Goal: Find specific page/section: Find specific page/section

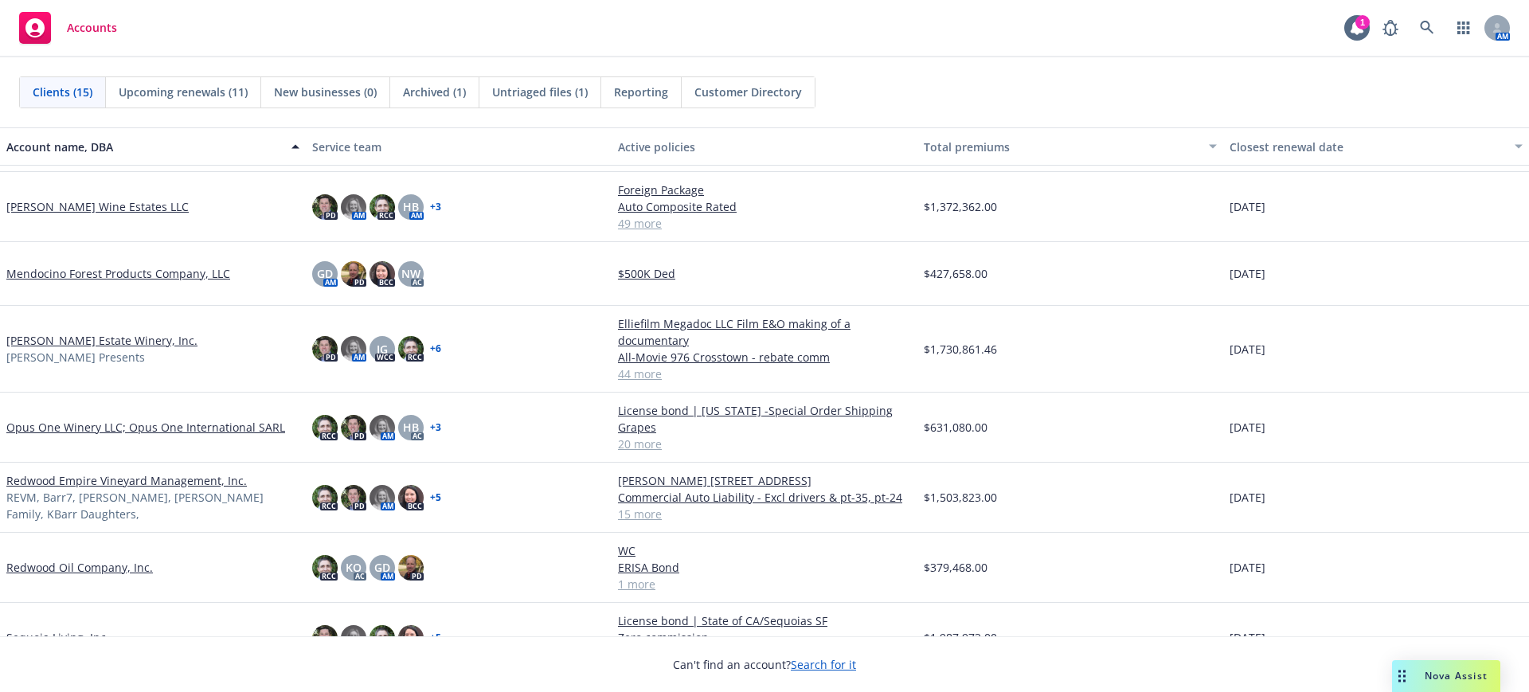
scroll to position [398, 0]
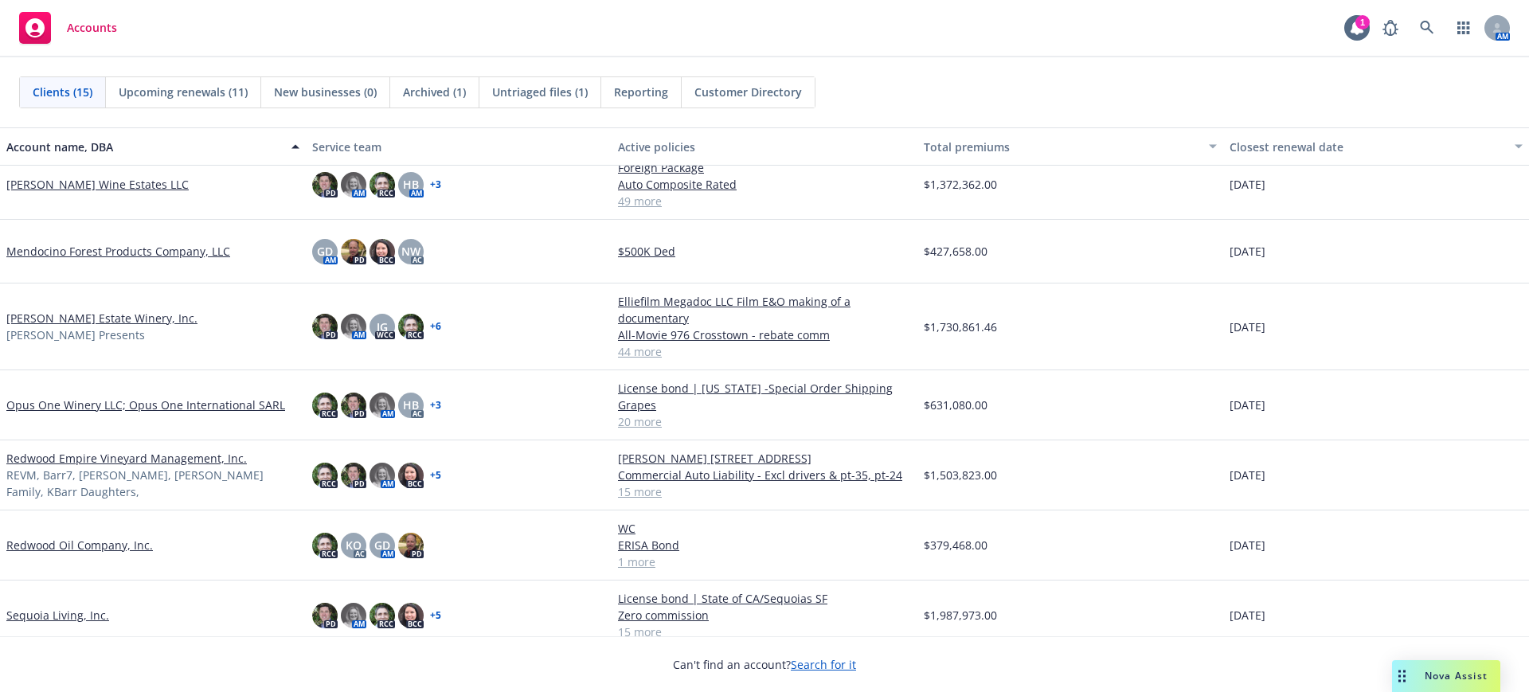
click at [61, 399] on link "Opus One Winery LLC; Opus One International SARL" at bounding box center [145, 404] width 279 height 17
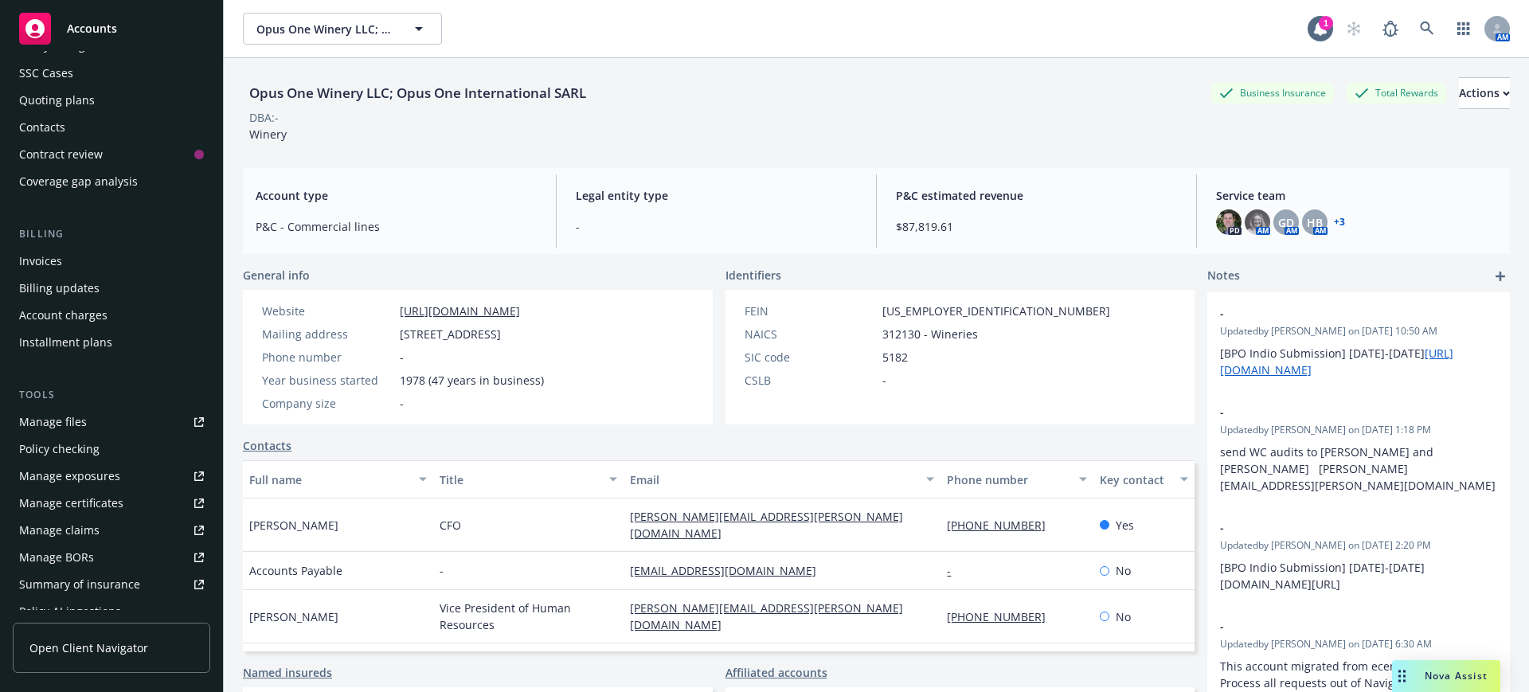
scroll to position [299, 0]
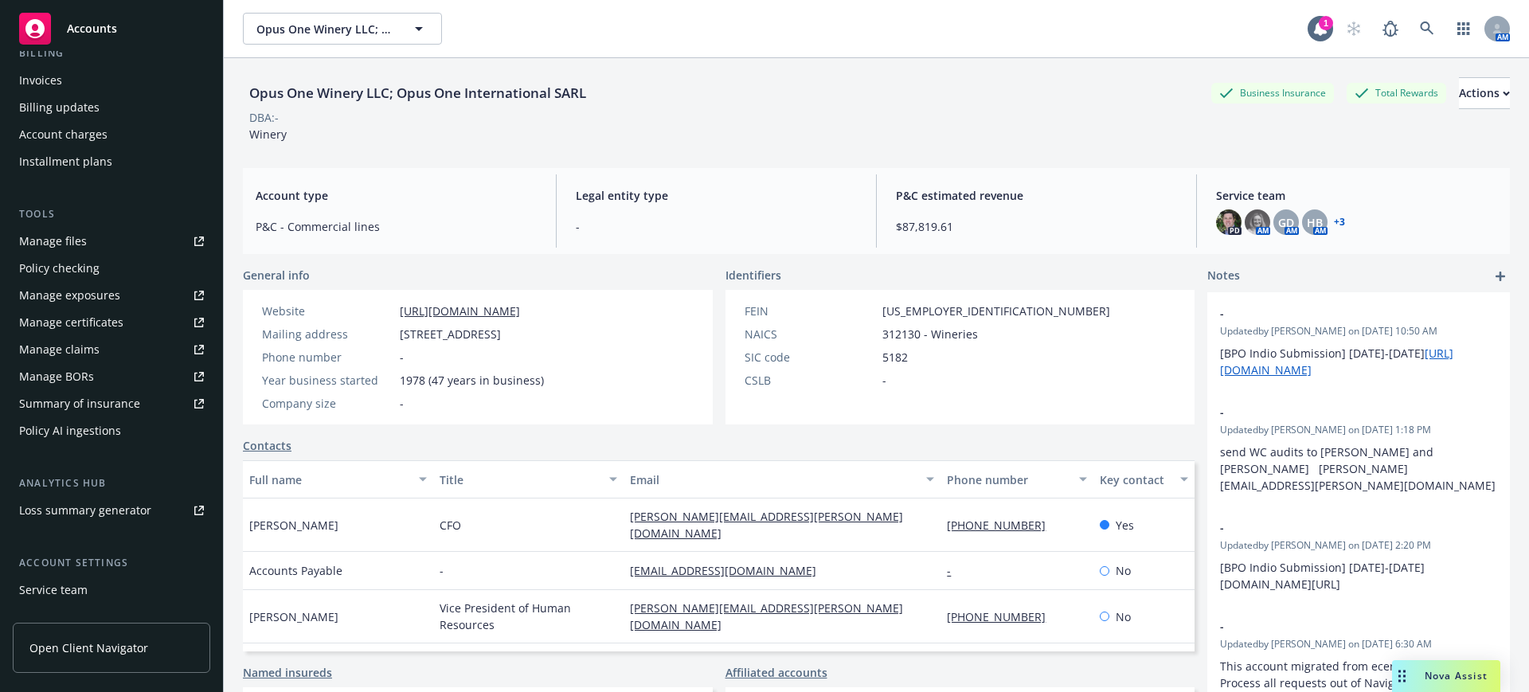
click at [45, 264] on div "Policy checking" at bounding box center [59, 268] width 80 height 25
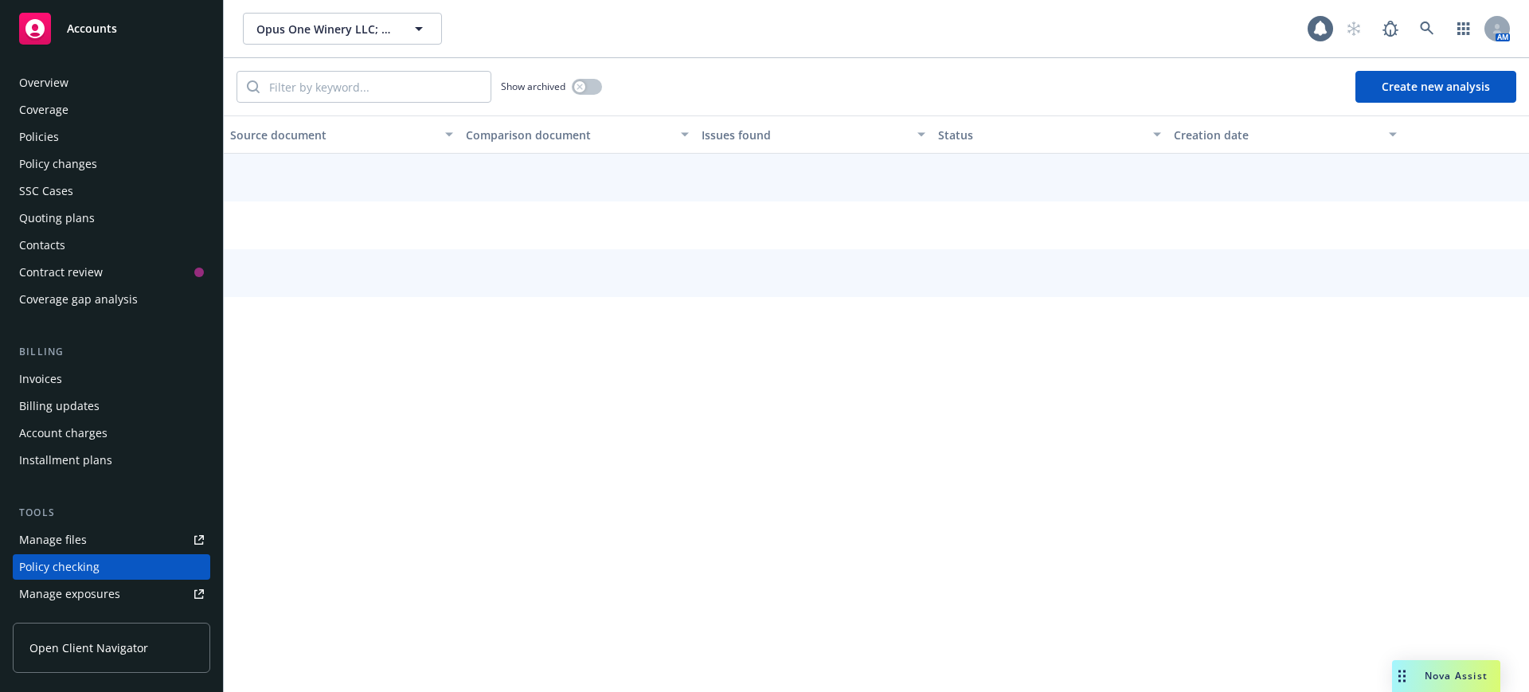
scroll to position [196, 0]
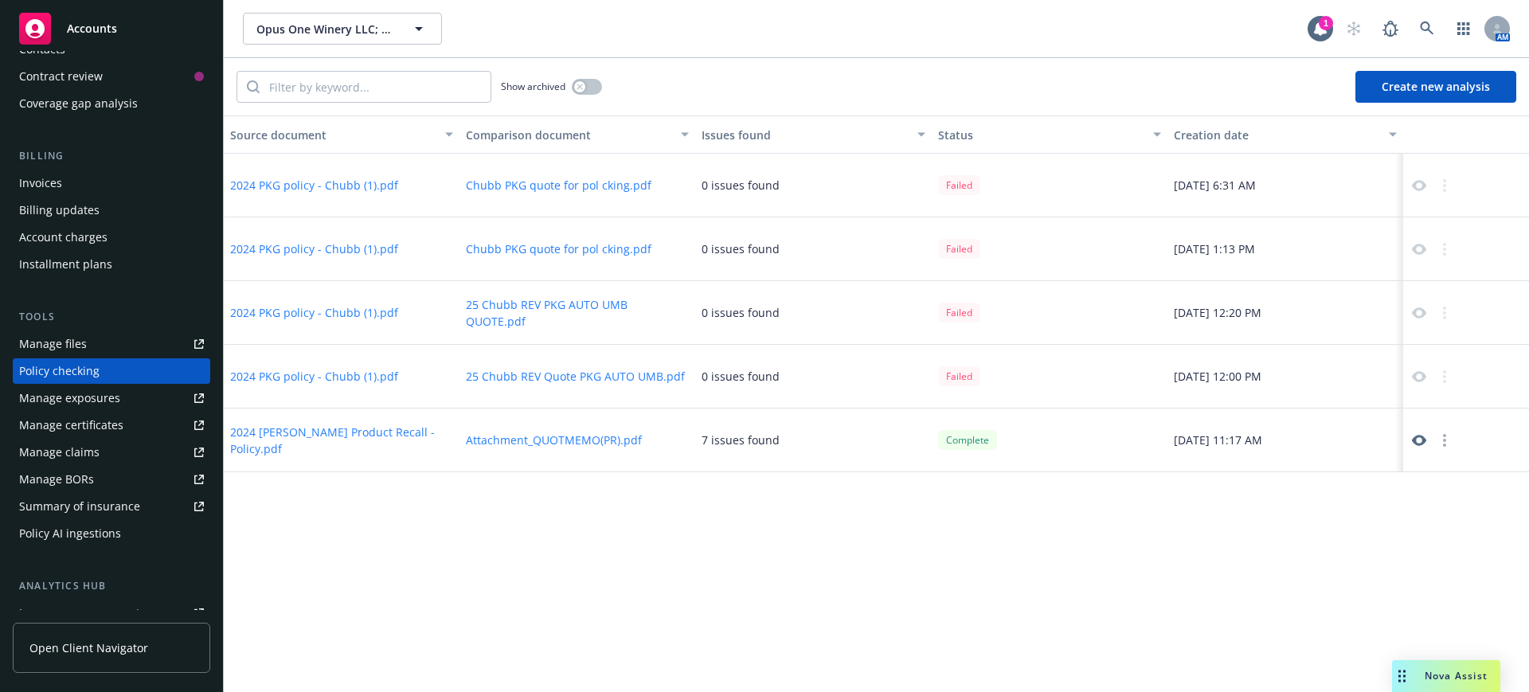
click at [85, 22] on span "Accounts" at bounding box center [92, 28] width 50 height 13
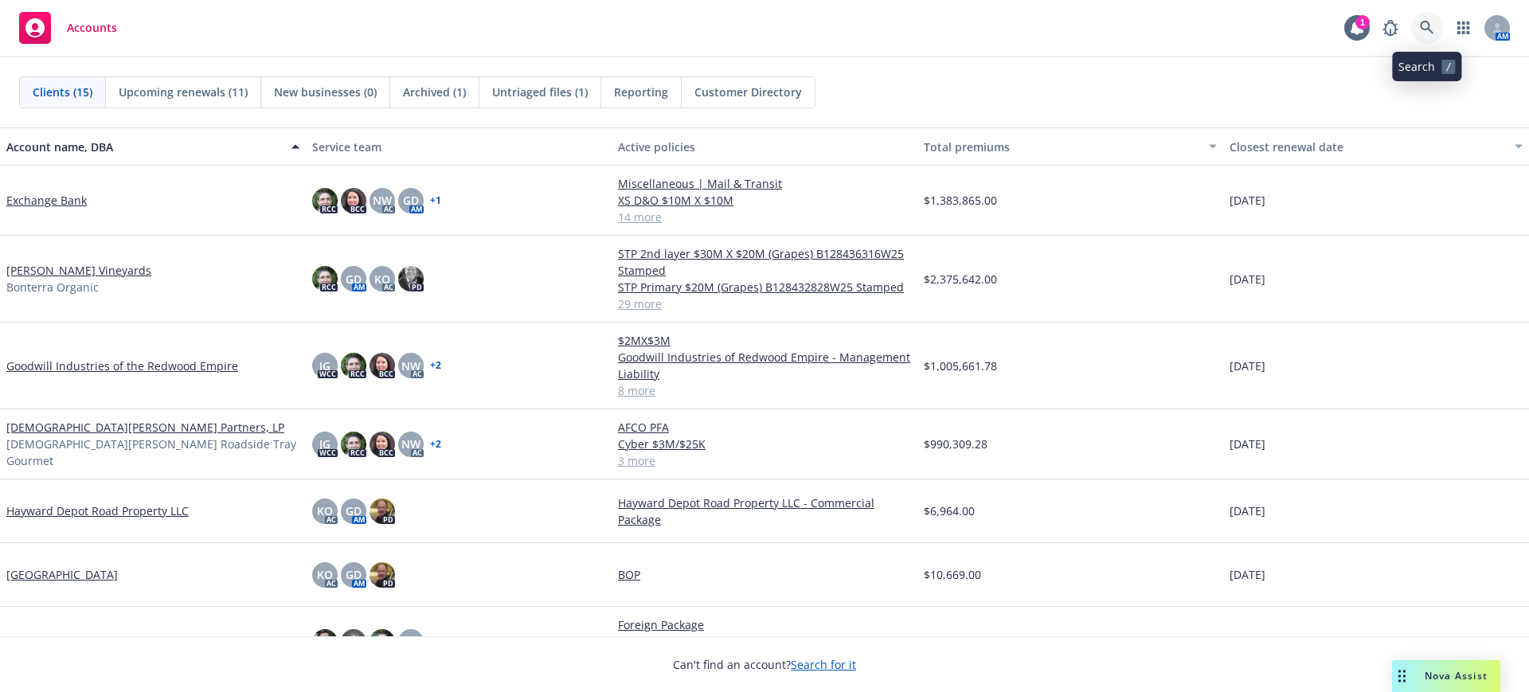
click at [1427, 26] on icon at bounding box center [1426, 28] width 14 height 14
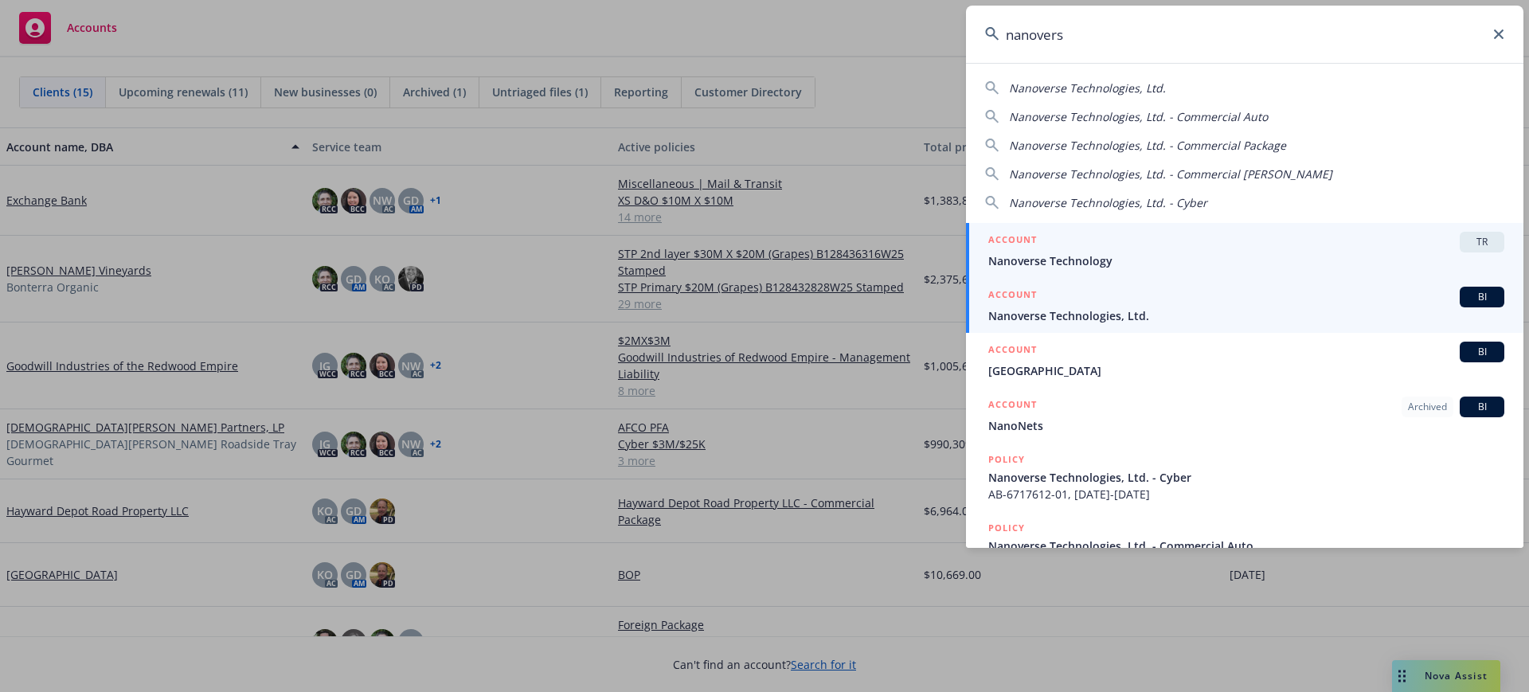
type input "nanovers"
click at [1044, 313] on span "Nanoverse Technologies, Ltd." at bounding box center [1246, 315] width 516 height 17
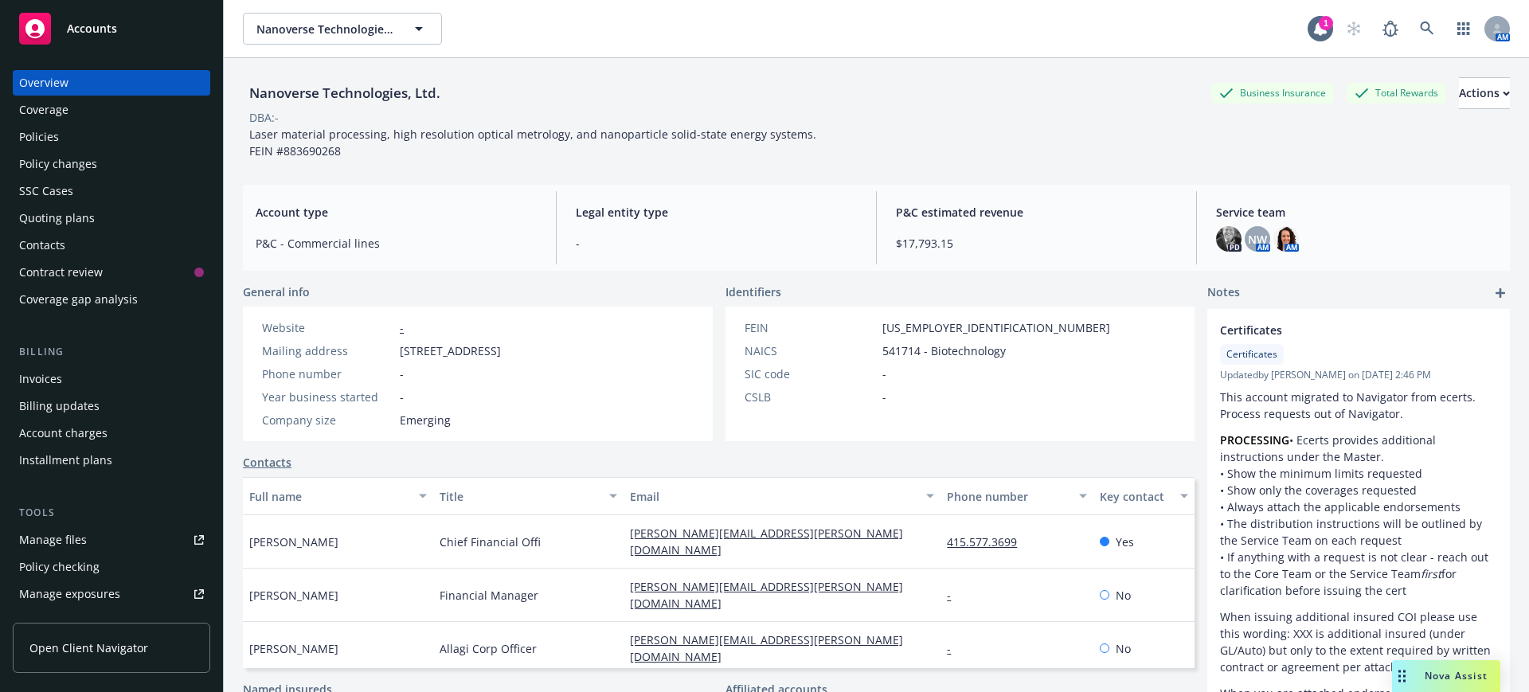
click at [35, 135] on div "Policies" at bounding box center [39, 136] width 40 height 25
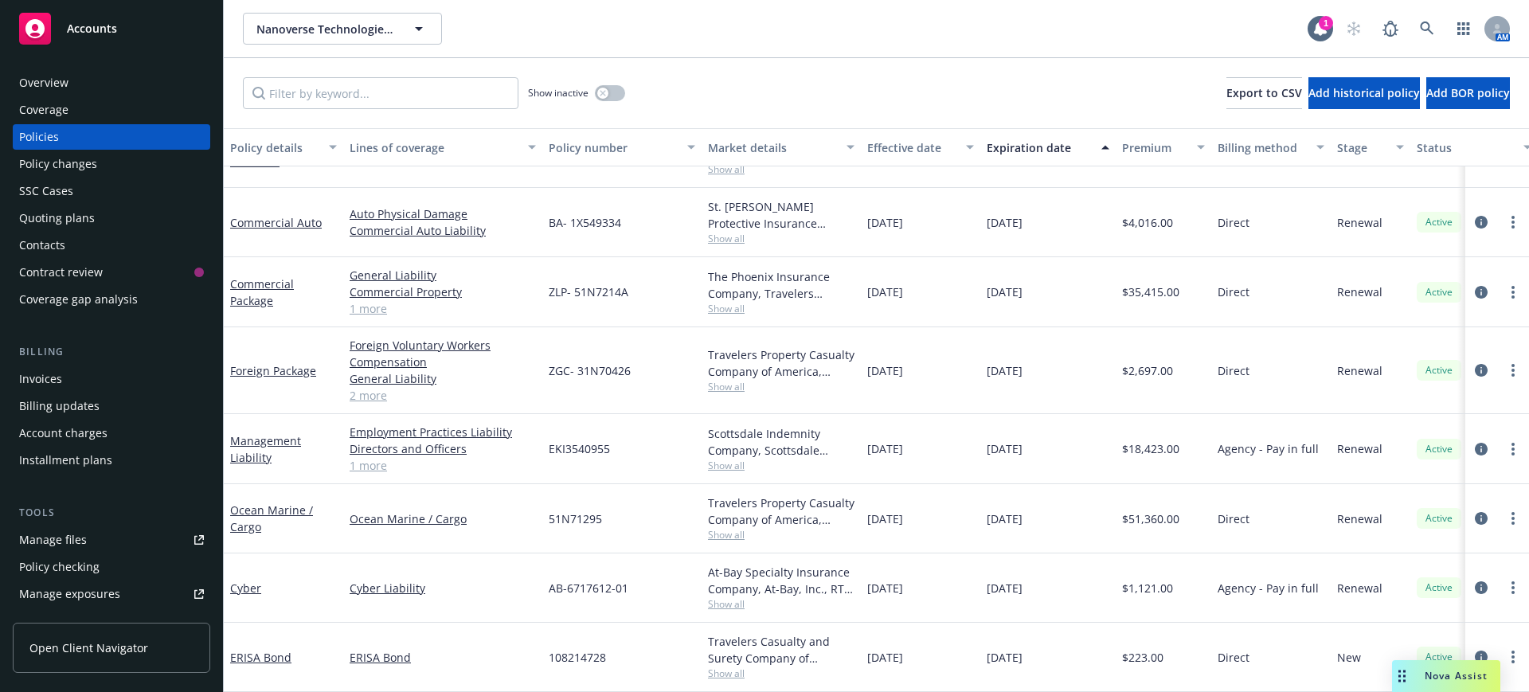
scroll to position [127, 0]
click at [252, 581] on link "Cyber" at bounding box center [245, 587] width 31 height 15
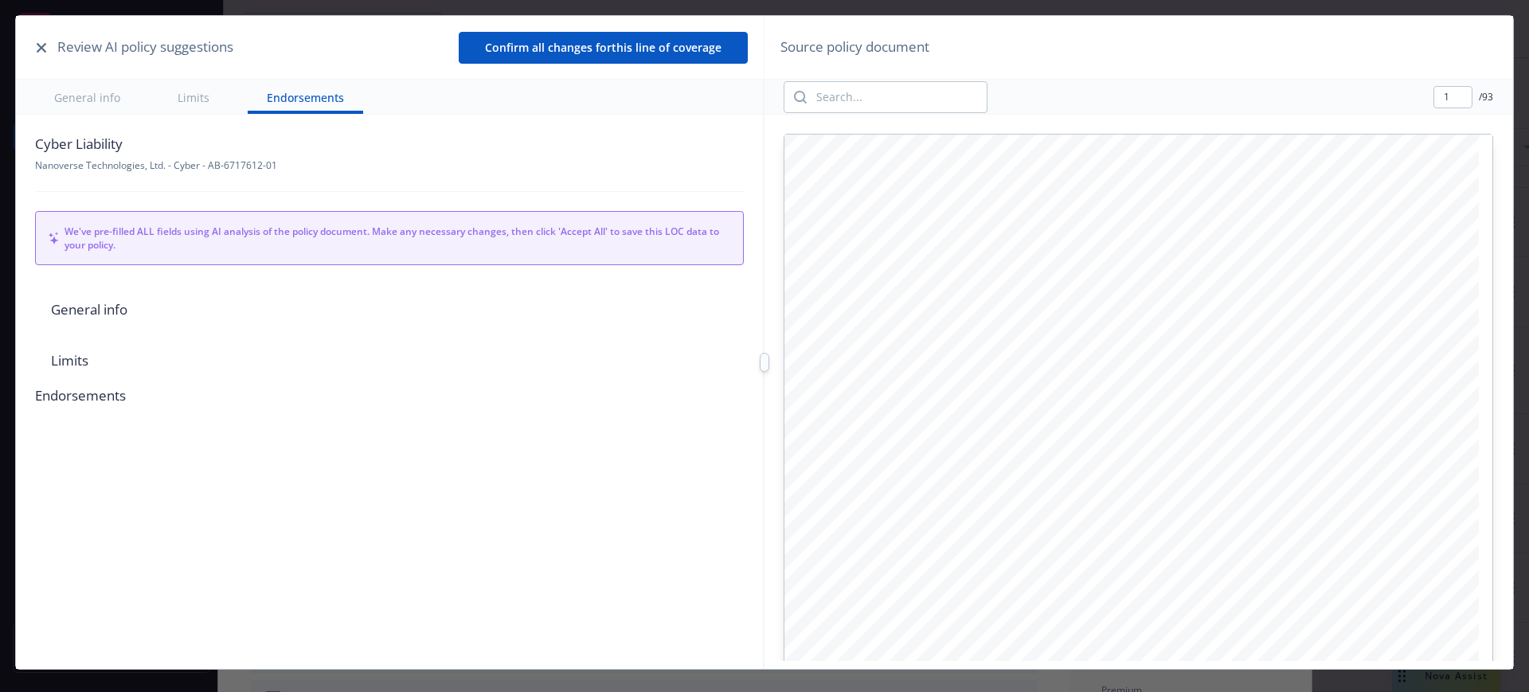
click at [38, 41] on button "button" at bounding box center [41, 47] width 19 height 19
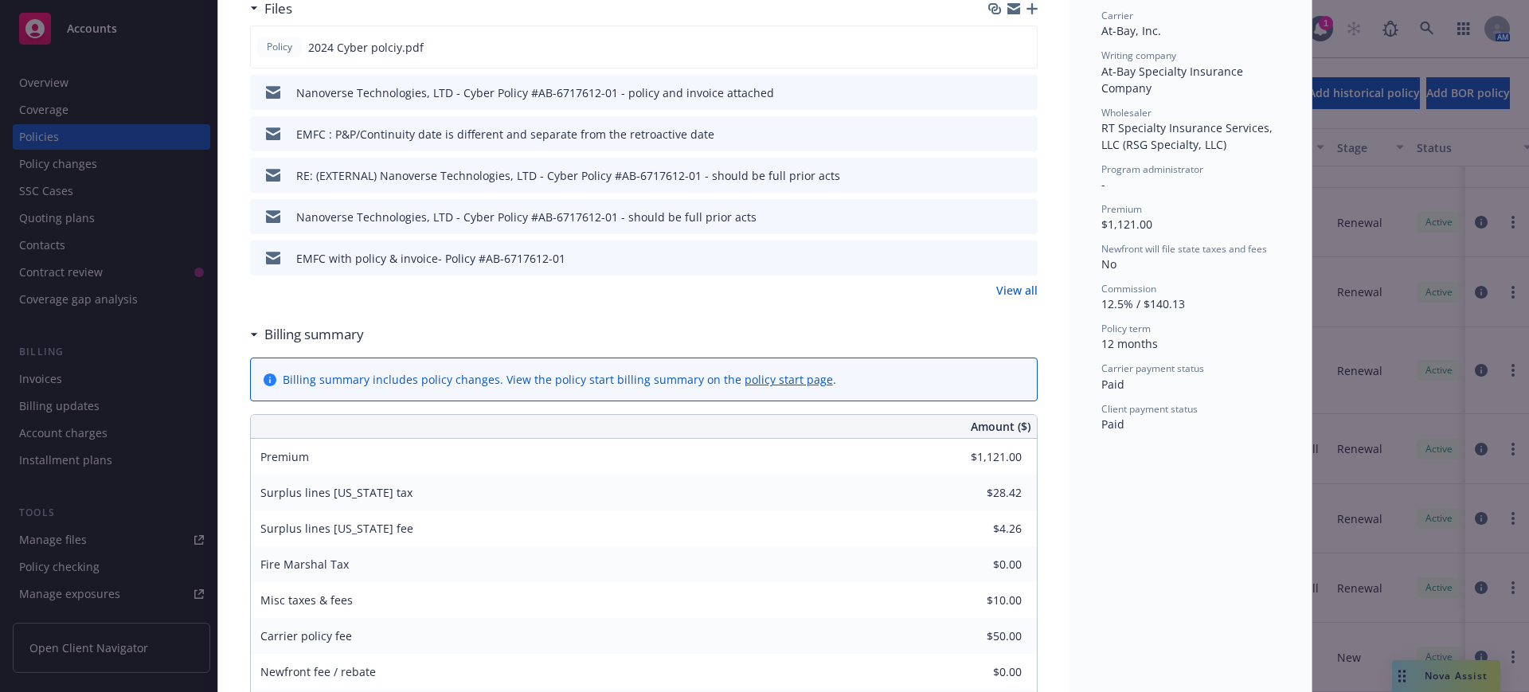
scroll to position [398, 0]
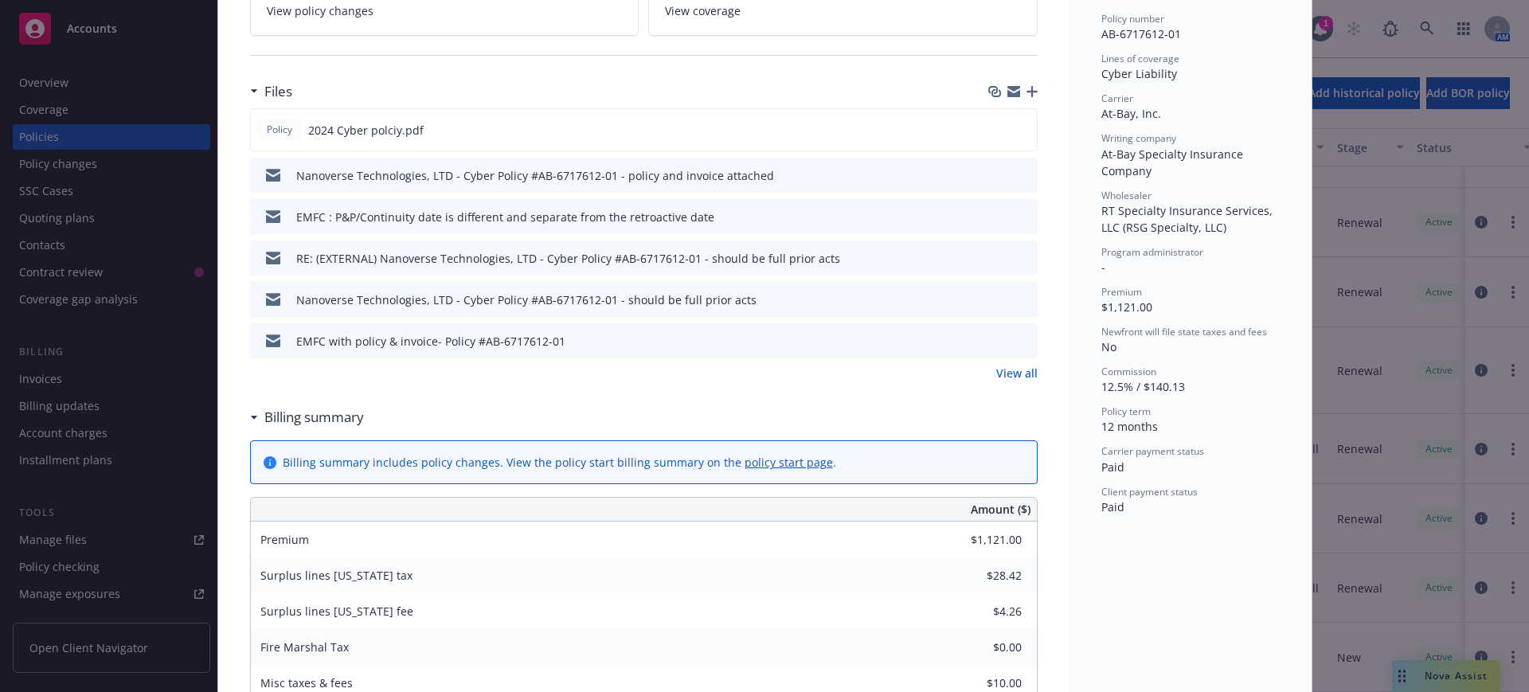
click at [997, 373] on link "View all" at bounding box center [1016, 373] width 41 height 17
